Goal: Information Seeking & Learning: Learn about a topic

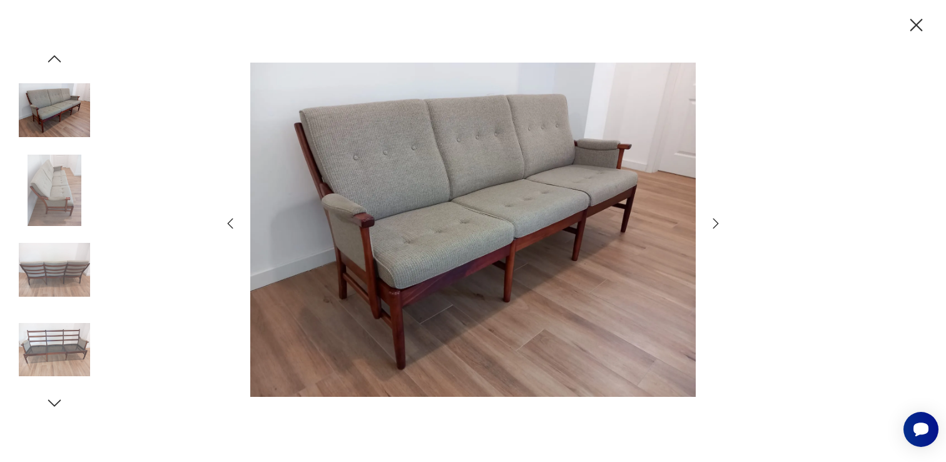
click at [920, 26] on icon "button" at bounding box center [917, 25] width 22 height 22
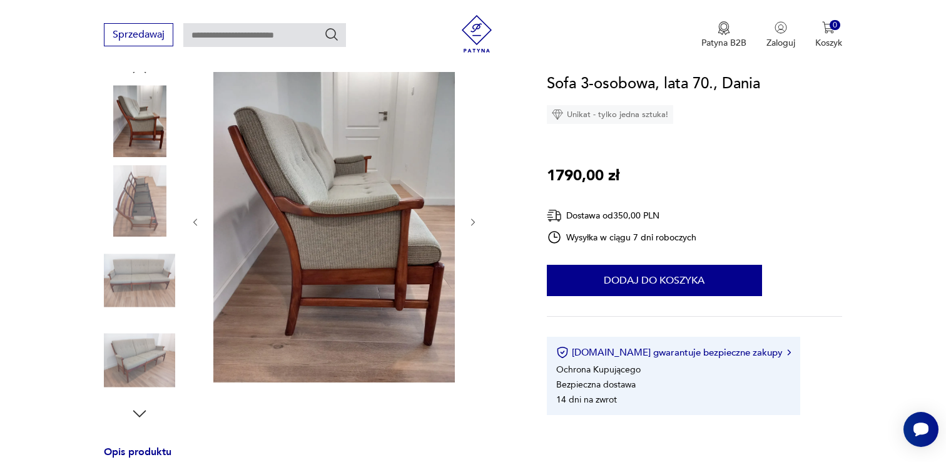
scroll to position [131, 0]
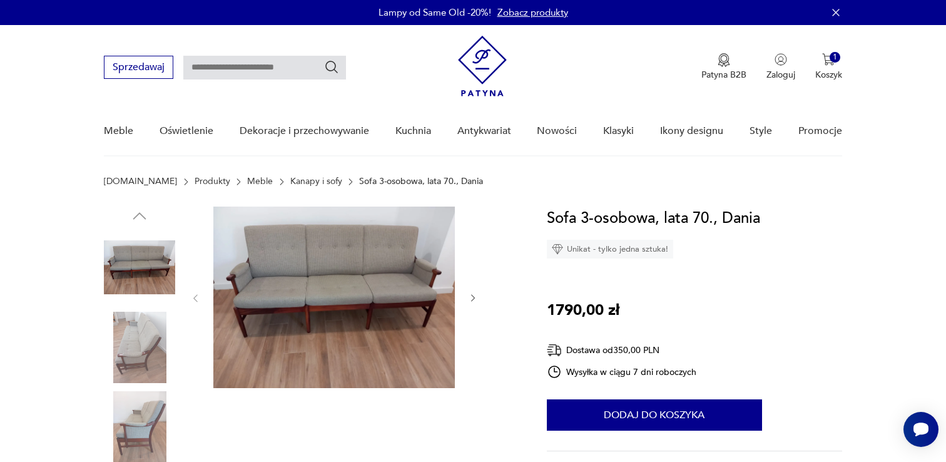
click at [312, 270] on img at bounding box center [334, 297] width 242 height 181
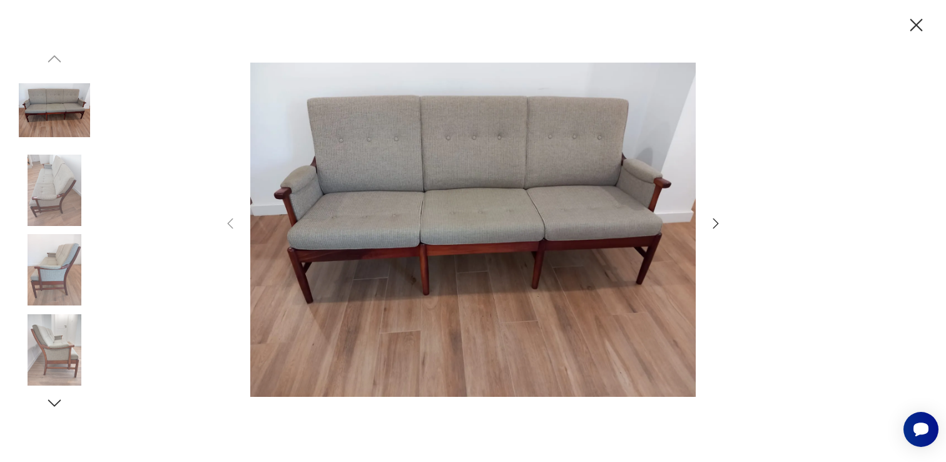
click at [716, 225] on icon "button" at bounding box center [716, 223] width 6 height 10
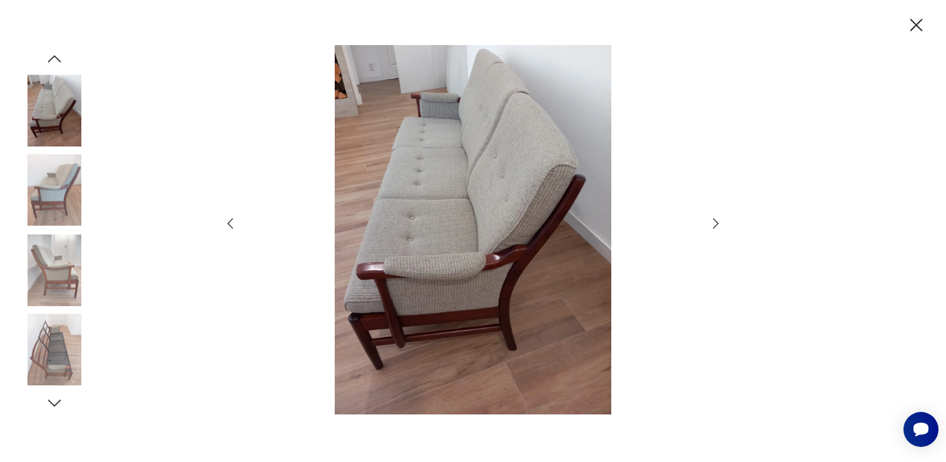
click at [716, 224] on icon "button" at bounding box center [715, 223] width 15 height 15
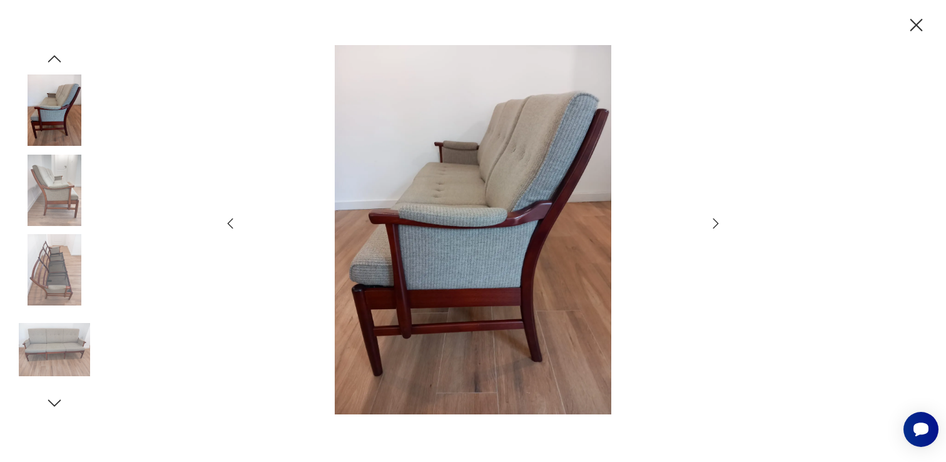
click at [716, 224] on icon "button" at bounding box center [715, 223] width 15 height 15
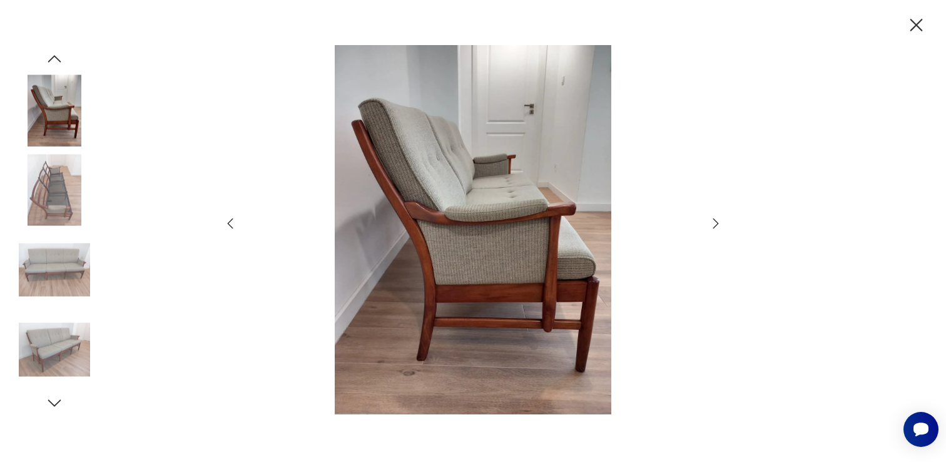
click at [716, 224] on icon "button" at bounding box center [715, 223] width 15 height 15
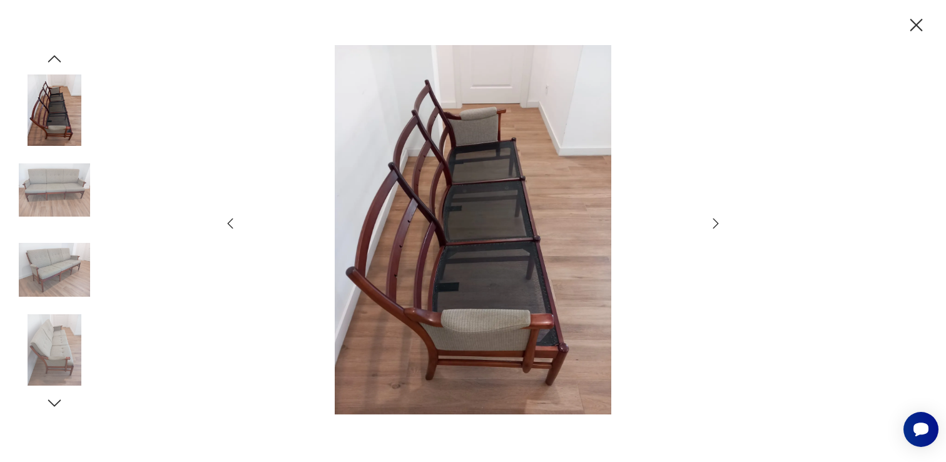
click at [716, 224] on icon "button" at bounding box center [715, 223] width 15 height 15
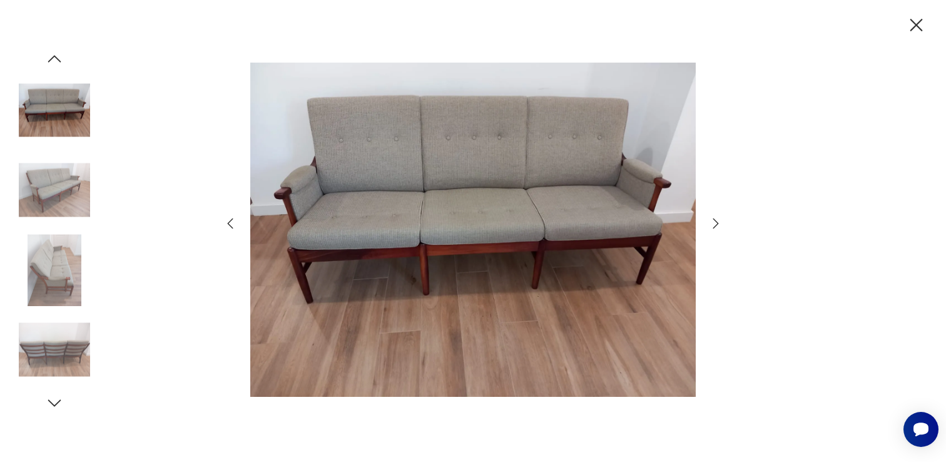
click at [921, 21] on icon "button" at bounding box center [917, 25] width 13 height 13
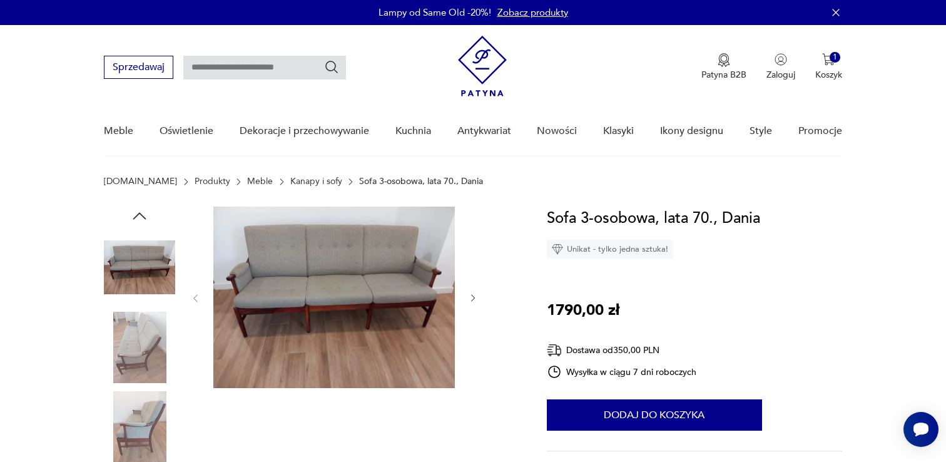
click at [280, 63] on input "text" at bounding box center [264, 68] width 163 height 24
type input "*"
type input "****"
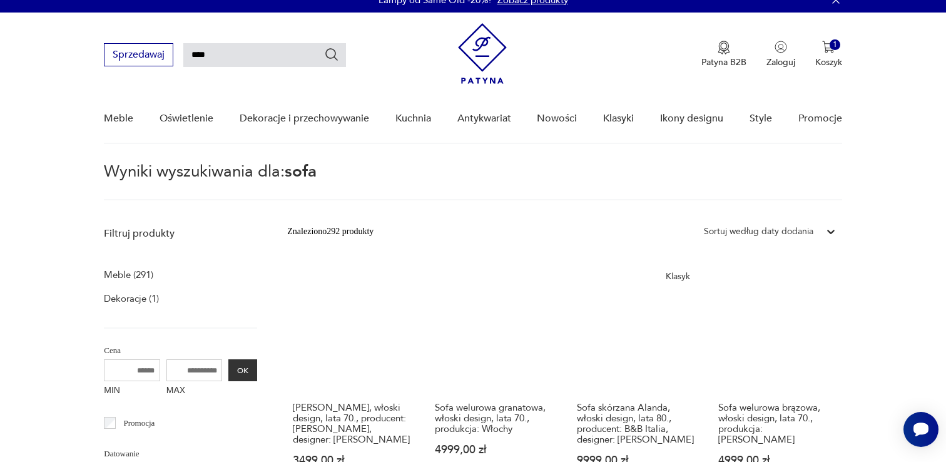
scroll to position [11, 0]
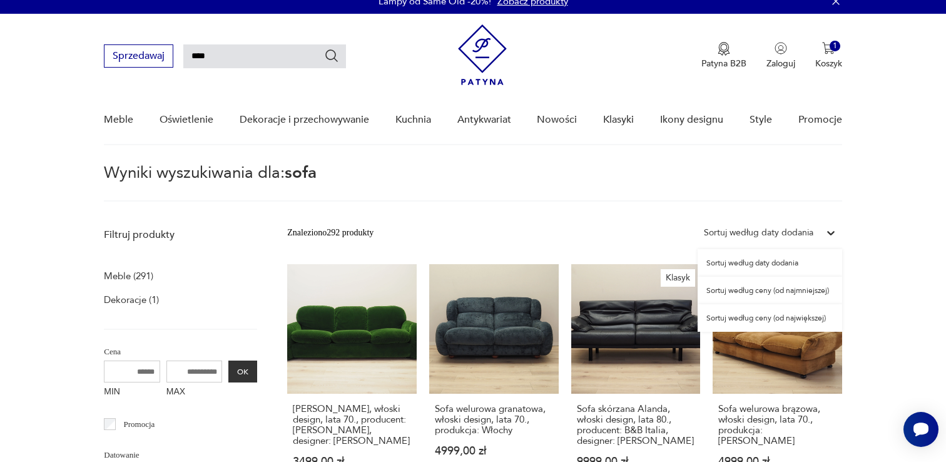
click at [774, 229] on div "Sortuj według daty dodania" at bounding box center [759, 233] width 110 height 14
click at [769, 291] on div "Sortuj według ceny (od najmniejszej)" at bounding box center [770, 291] width 145 height 28
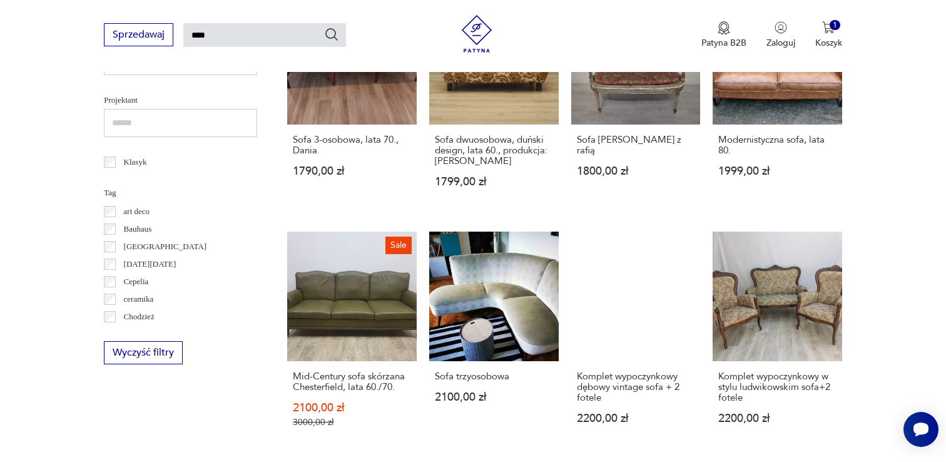
scroll to position [553, 0]
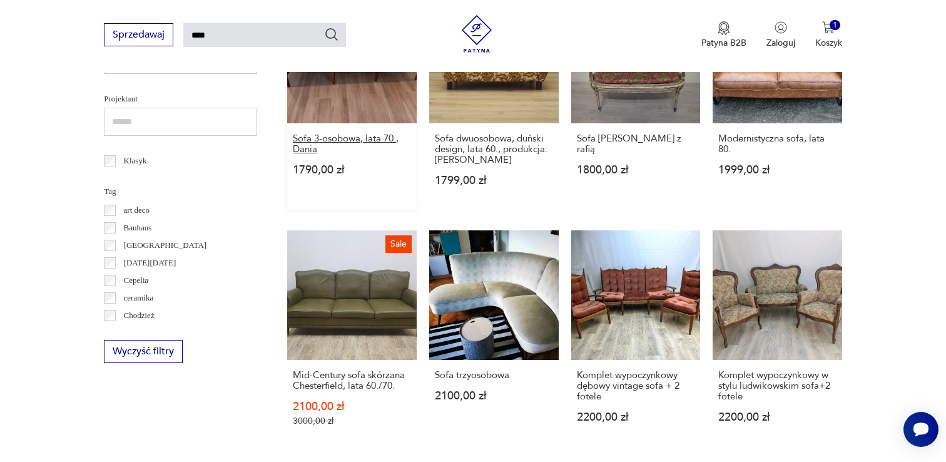
click at [348, 133] on h3 "Sofa 3-osobowa, lata 70., Dania" at bounding box center [352, 143] width 118 height 21
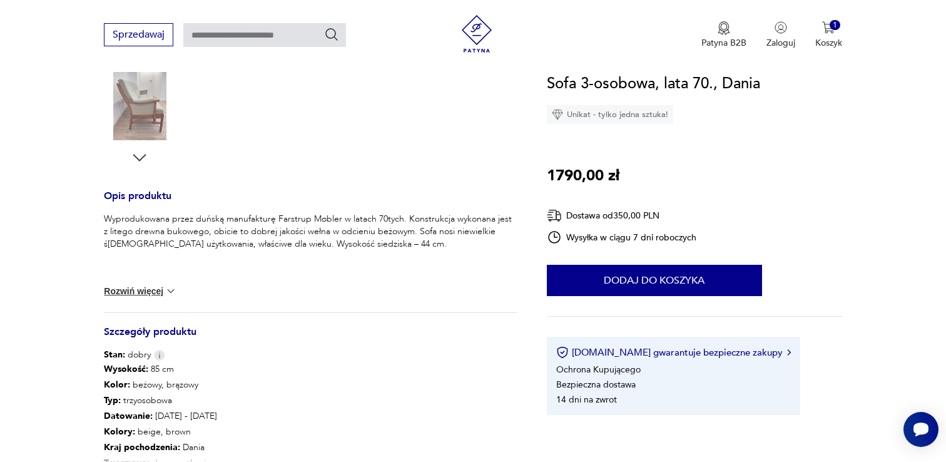
scroll to position [403, 0]
drag, startPoint x: 344, startPoint y: 242, endPoint x: 237, endPoint y: 243, distance: 106.4
click at [237, 243] on p "Wyprodukowana przez duńską manufakturę Farstrup Møbler w latach 70tych. Konstru…" at bounding box center [310, 231] width 413 height 38
click at [259, 263] on div "Wyprodukowana przez duńską manufakturę Farstrup Møbler w latach 70tych. Konstru…" at bounding box center [310, 241] width 413 height 59
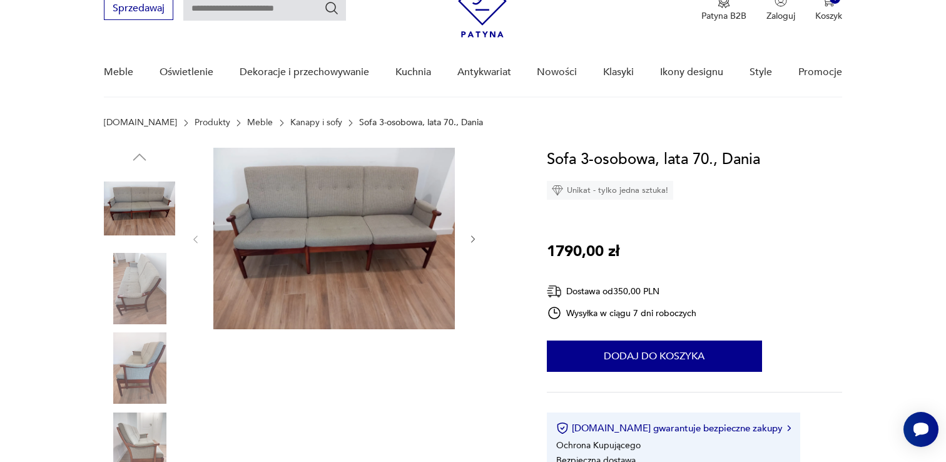
scroll to position [63, 0]
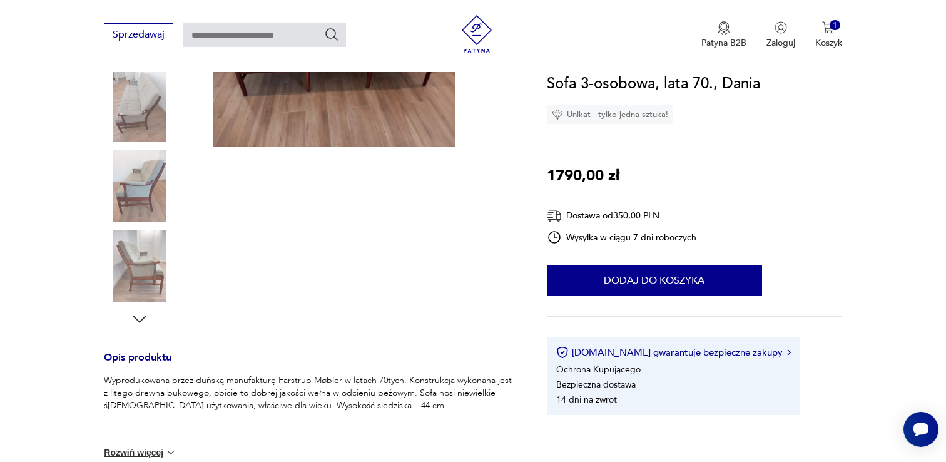
click at [145, 271] on img at bounding box center [139, 265] width 71 height 71
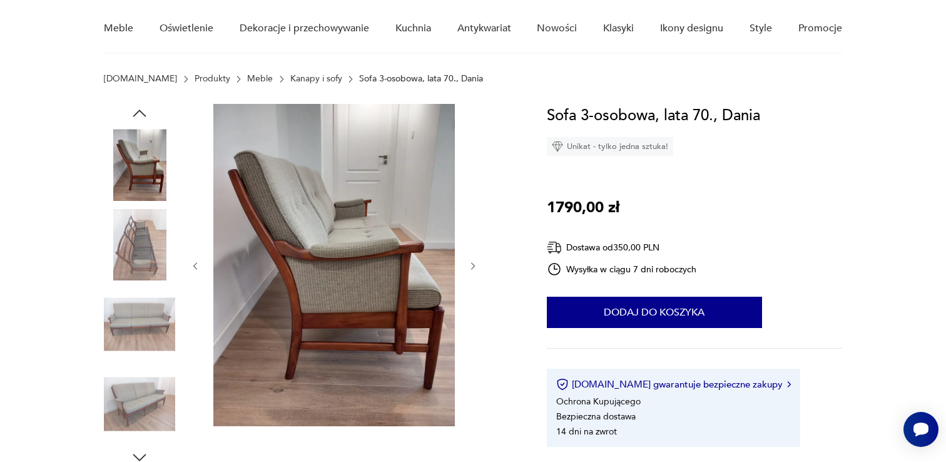
scroll to position [101, 0]
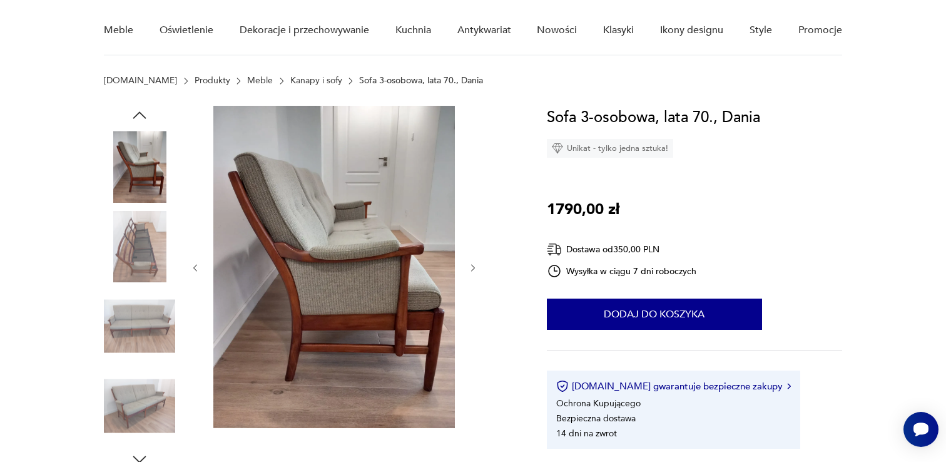
click at [136, 248] on img at bounding box center [139, 246] width 71 height 71
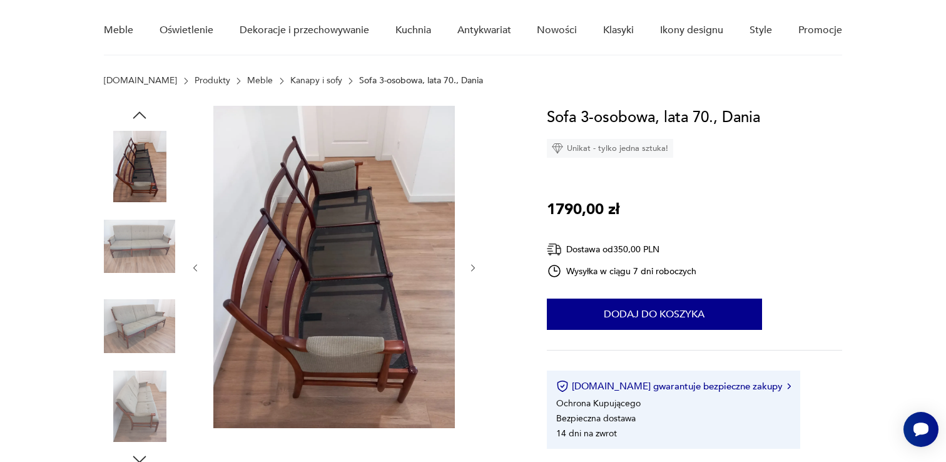
click at [374, 236] on img at bounding box center [334, 267] width 242 height 322
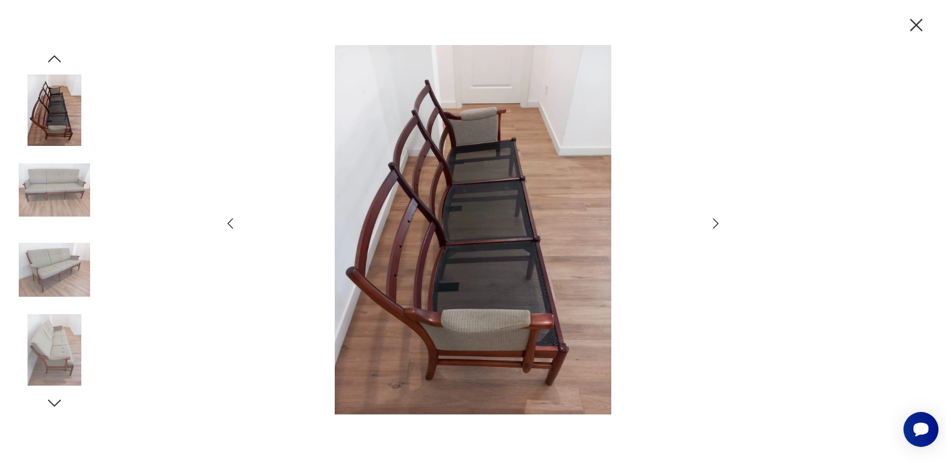
click at [508, 258] on img at bounding box center [473, 229] width 446 height 369
click at [66, 338] on img at bounding box center [54, 349] width 71 height 71
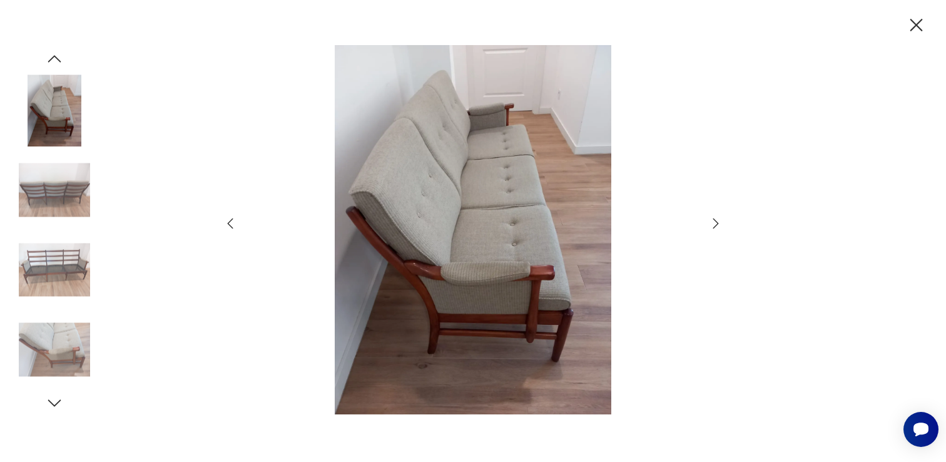
click at [439, 247] on img at bounding box center [473, 229] width 446 height 369
click at [54, 342] on img at bounding box center [54, 349] width 71 height 71
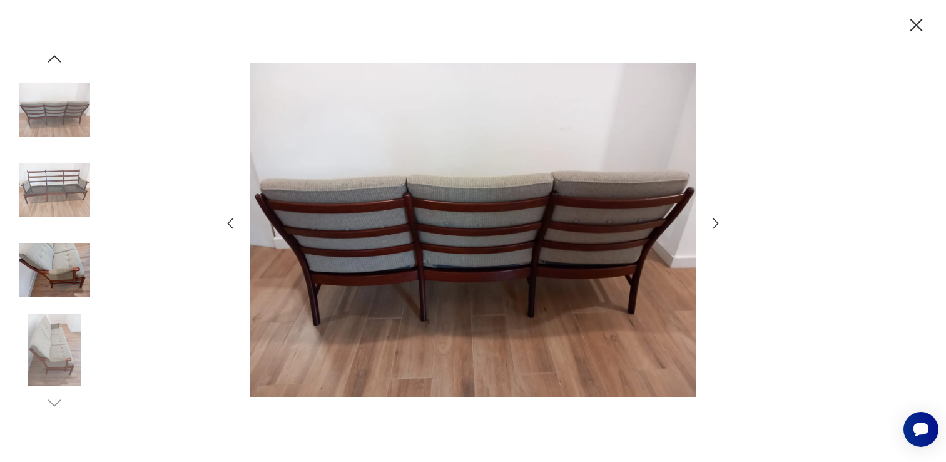
click at [54, 342] on img at bounding box center [54, 349] width 71 height 71
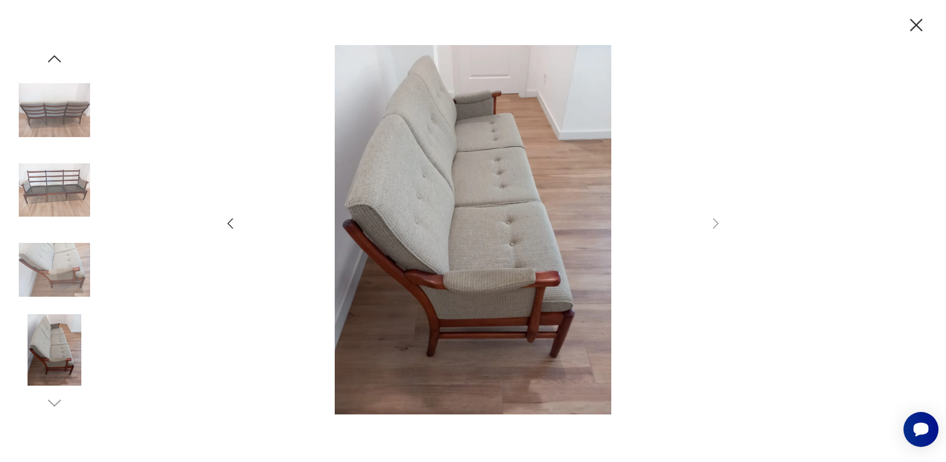
click at [57, 267] on img at bounding box center [54, 269] width 71 height 71
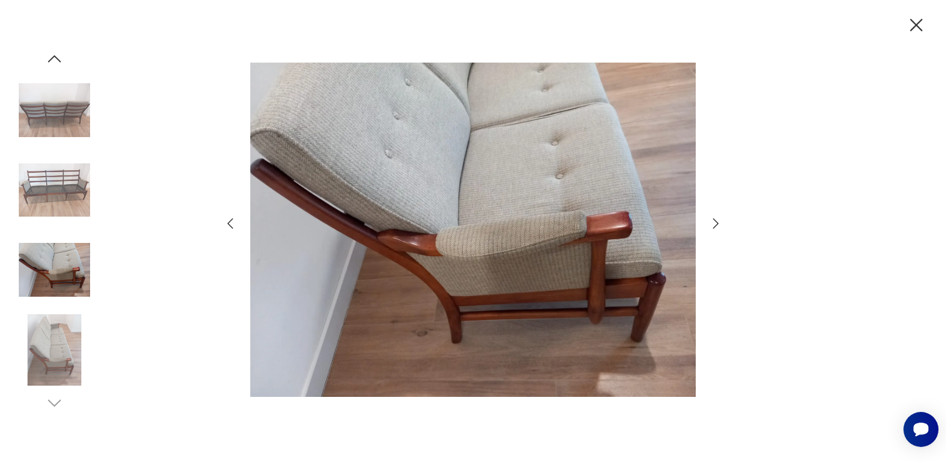
click at [53, 321] on img at bounding box center [54, 349] width 71 height 71
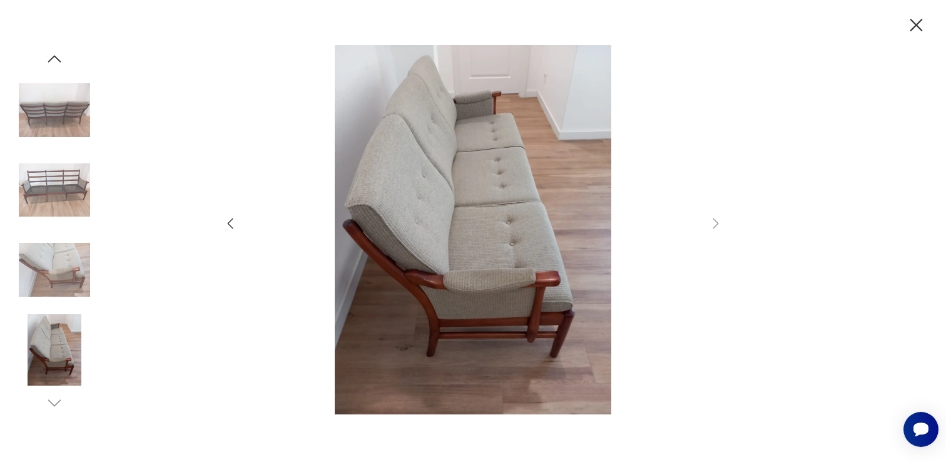
click at [49, 180] on img at bounding box center [54, 190] width 71 height 71
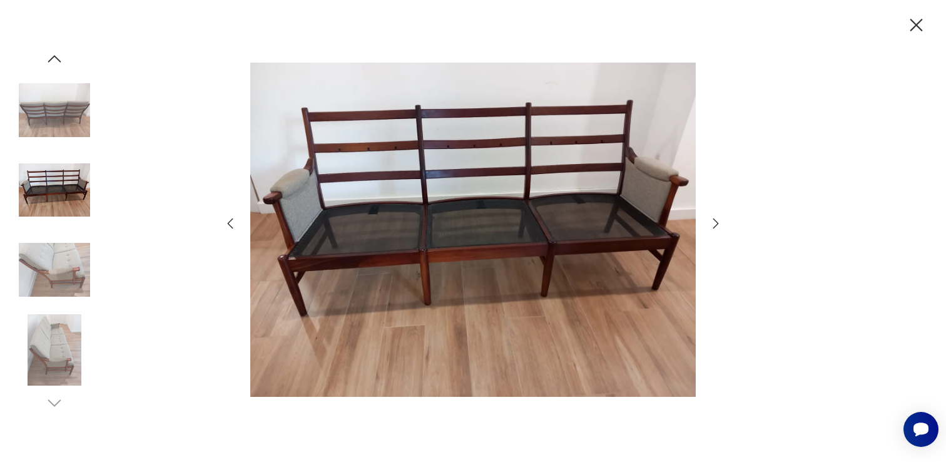
click at [917, 24] on icon "button" at bounding box center [917, 25] width 13 height 13
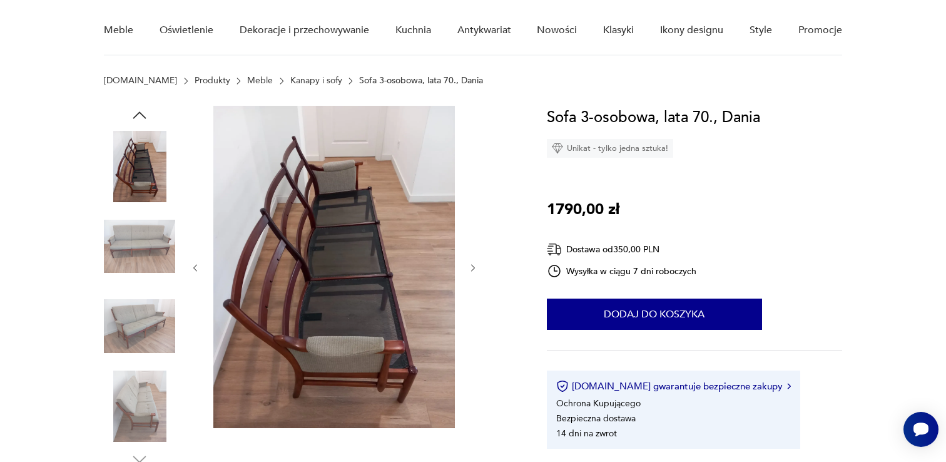
click at [136, 237] on img at bounding box center [139, 246] width 71 height 71
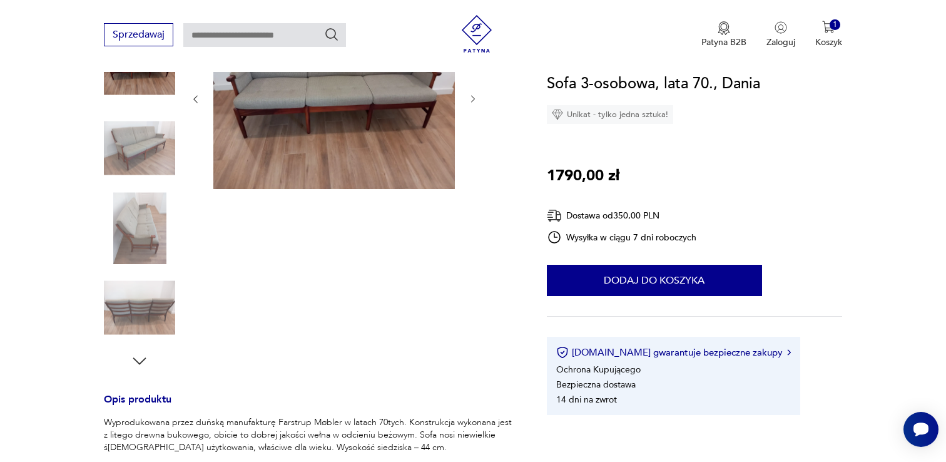
scroll to position [211, 0]
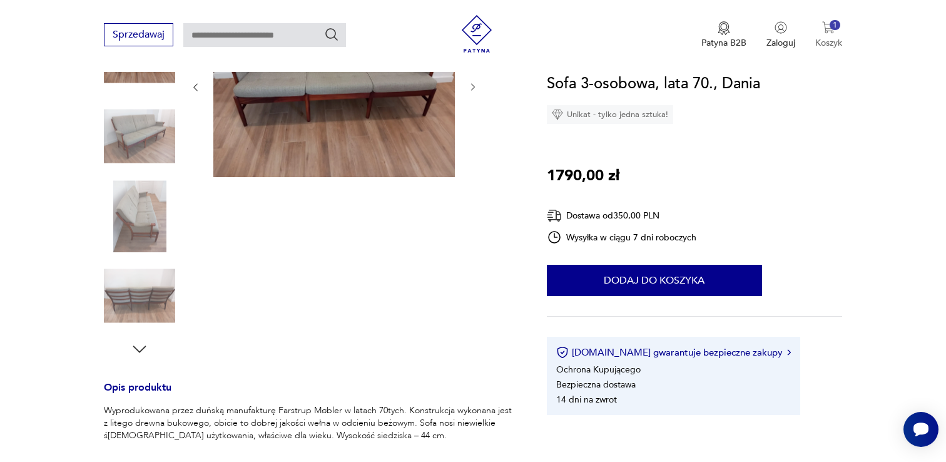
click at [832, 29] on div "1" at bounding box center [835, 25] width 11 height 11
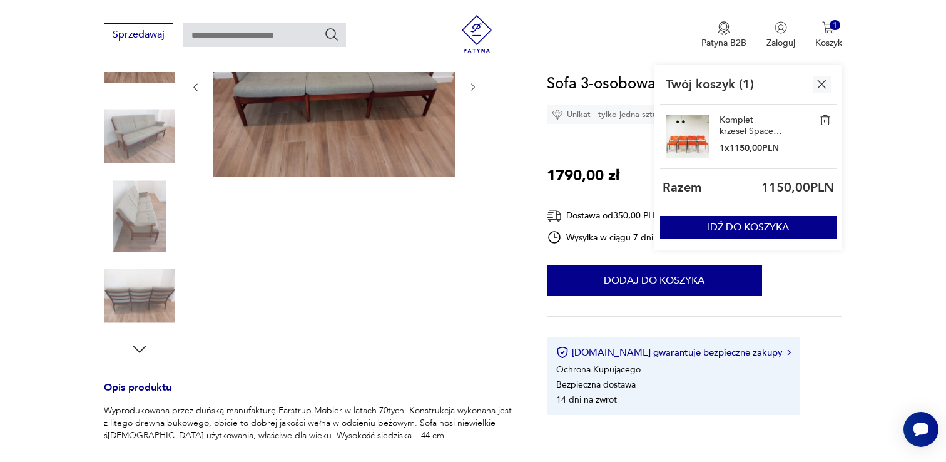
click at [686, 135] on img at bounding box center [688, 137] width 44 height 44
click at [736, 124] on link "Komplet krzeseł Space age, Kush & Co., proj. [PERSON_NAME]. lata 70." at bounding box center [751, 126] width 63 height 23
